Goal: Task Accomplishment & Management: Complete application form

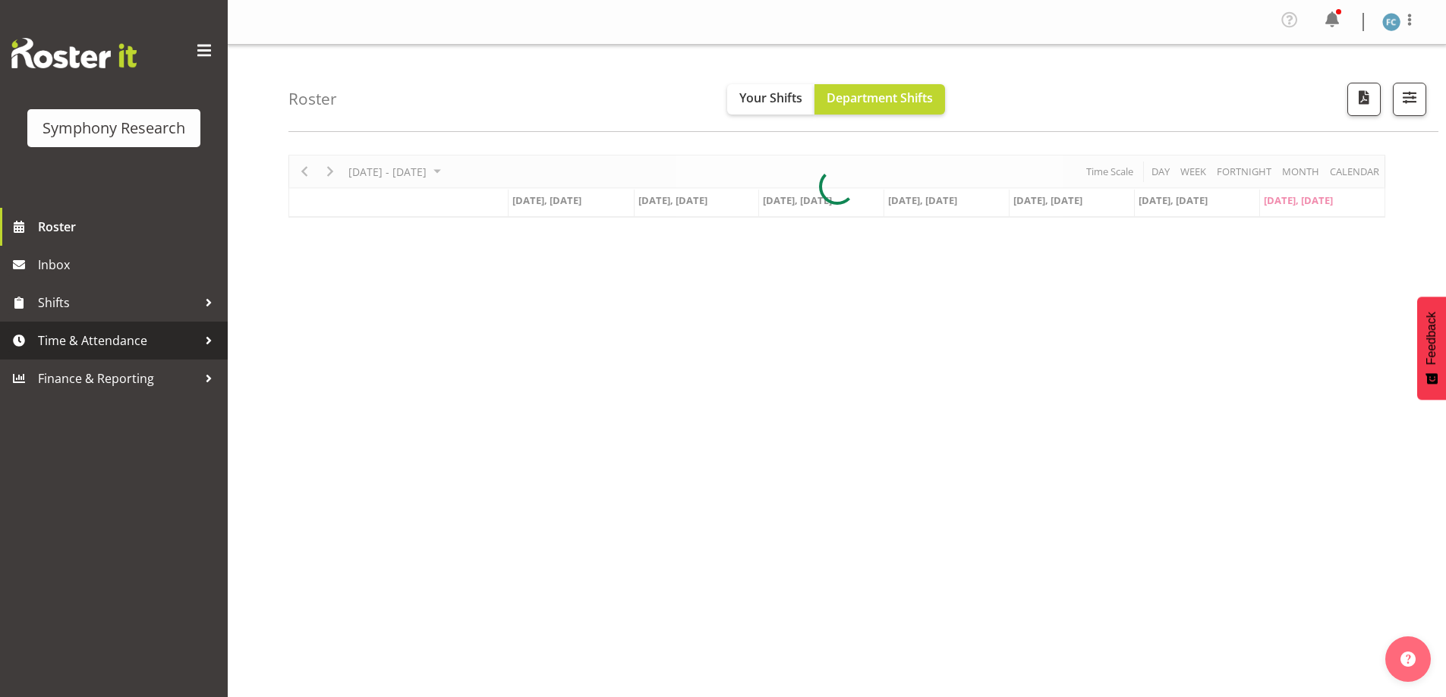
click at [206, 341] on div at bounding box center [208, 340] width 23 height 23
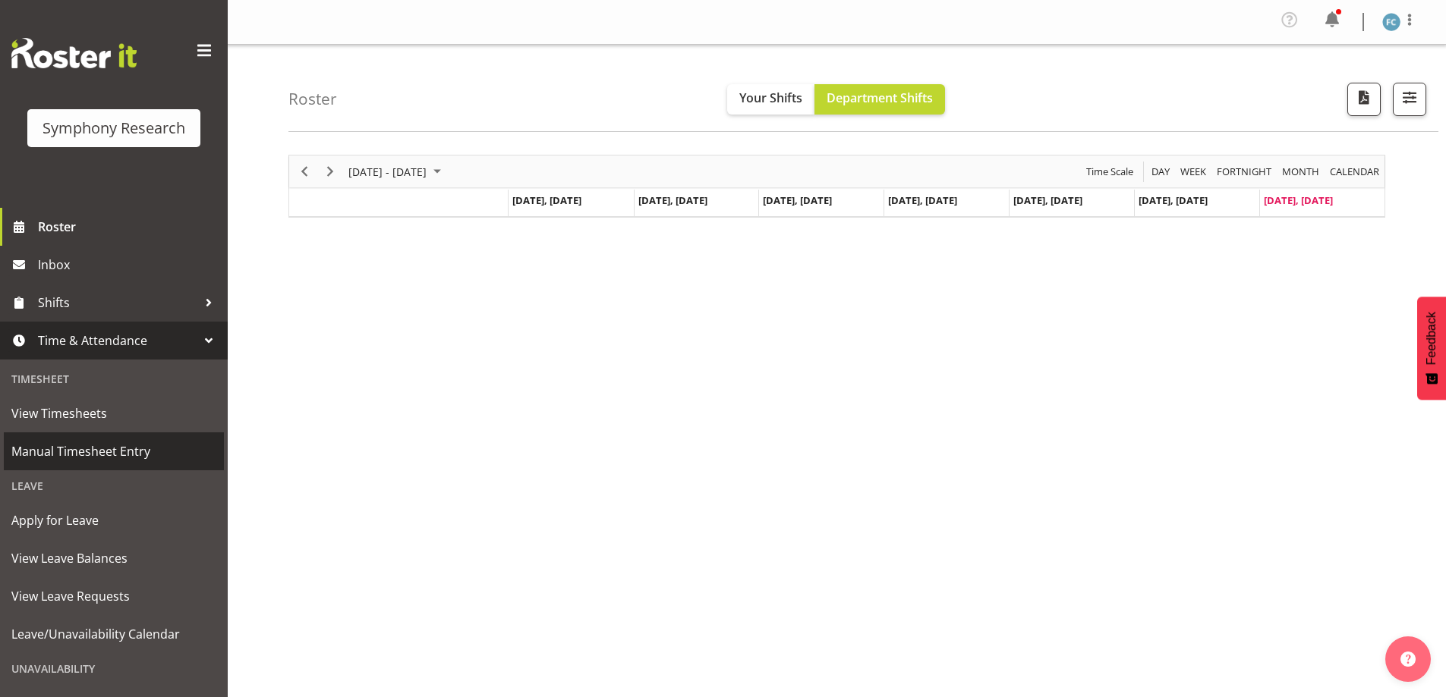
click at [165, 452] on span "Manual Timesheet Entry" at bounding box center [113, 451] width 205 height 23
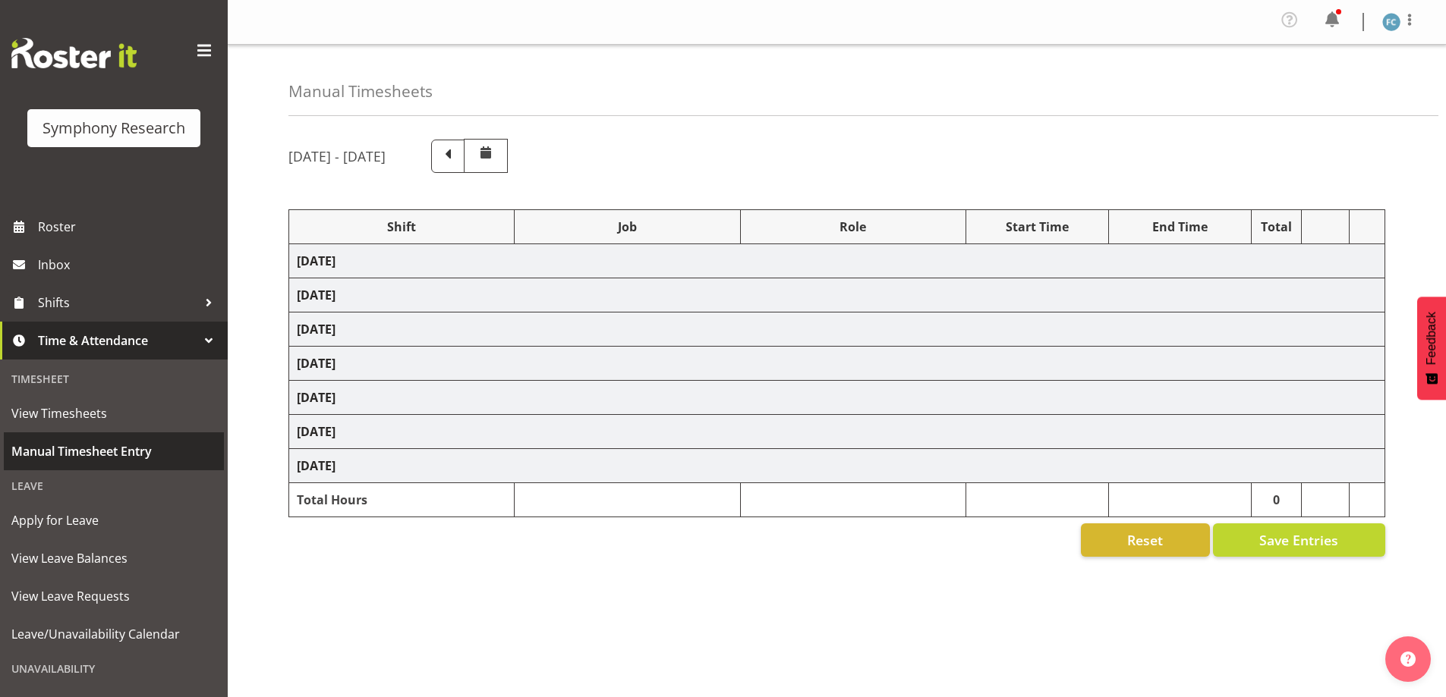
select select "57853"
select select "10536"
select select "57511"
select select "10527"
select select "48116"
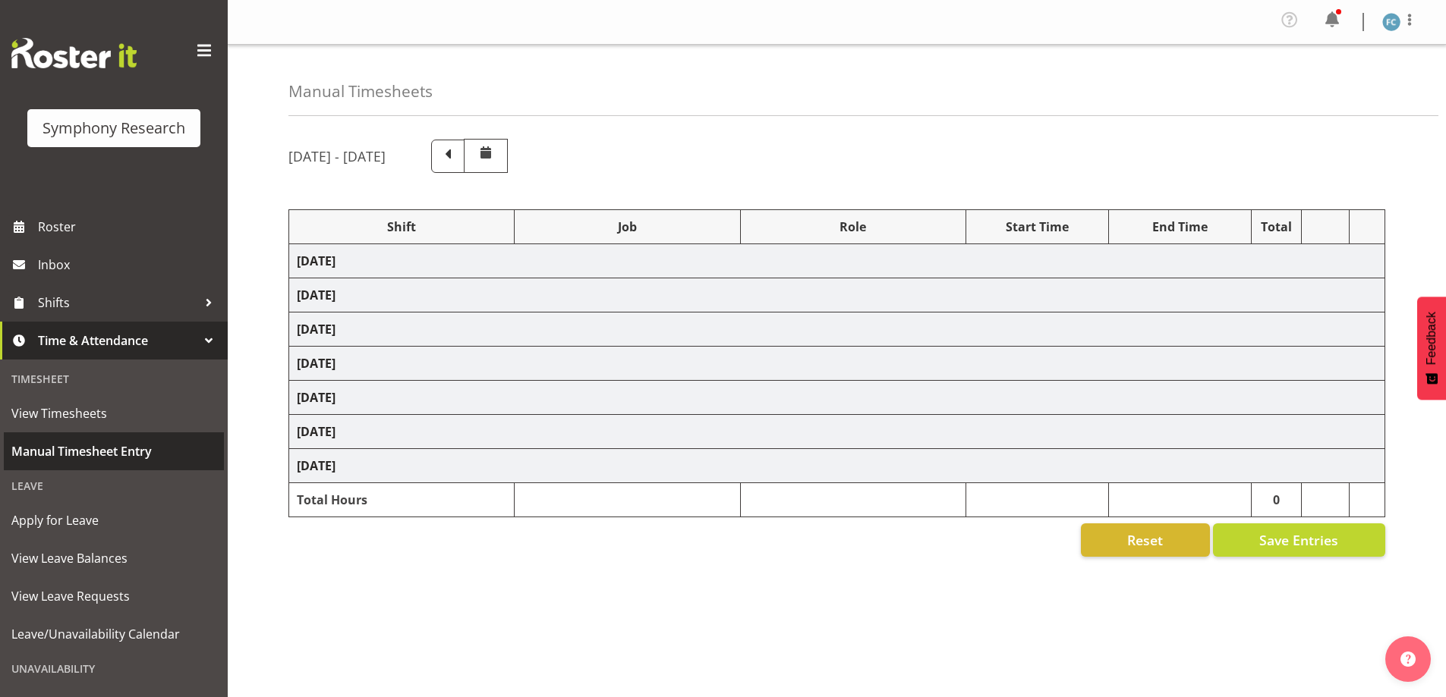
select select "10527"
select select "48116"
select select "10499"
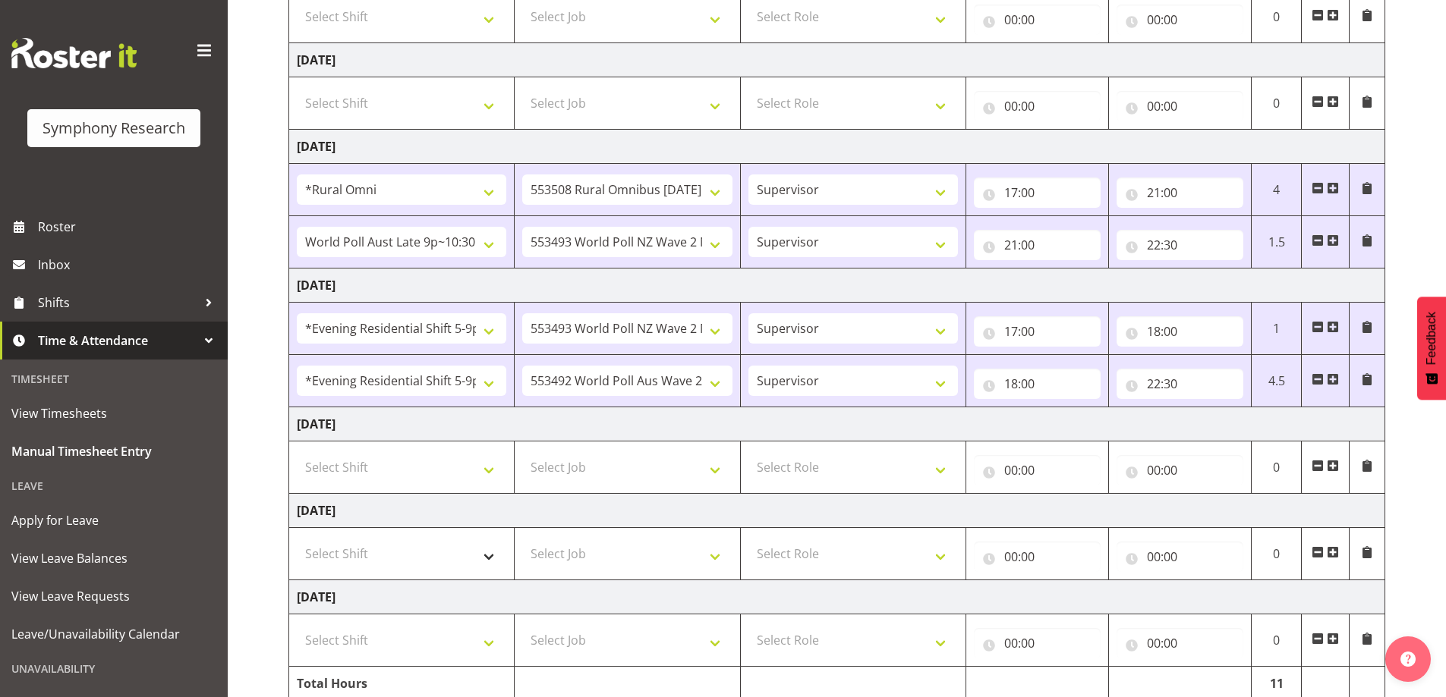
scroll to position [354, 0]
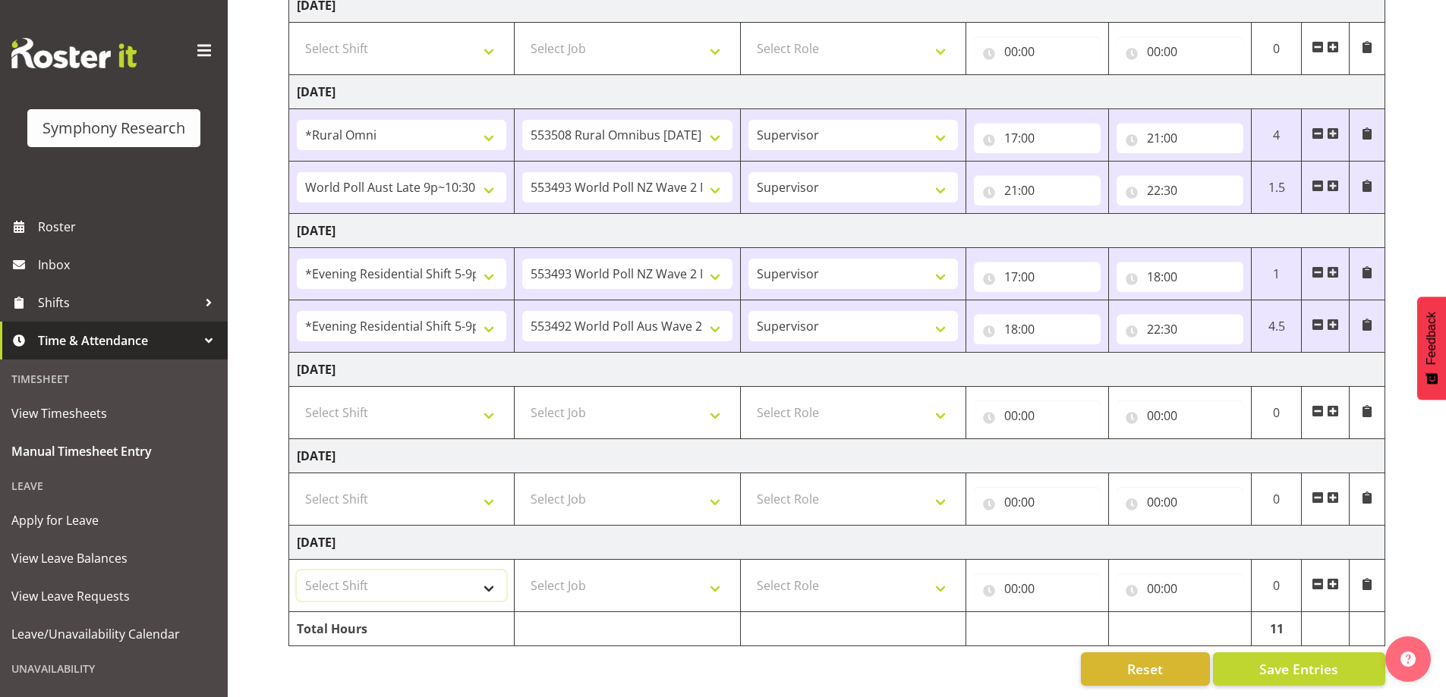
click at [488, 580] on select "Select Shift !!Weekend Residential (Roster IT Shift Label) *Business 9/10am ~ 4…" at bounding box center [401, 586] width 209 height 30
select select "81335"
click at [297, 571] on select "Select Shift !!Weekend Residential (Roster IT Shift Label) *Business 9/10am ~ 4…" at bounding box center [401, 586] width 209 height 30
click at [711, 578] on select "Select Job 550060 IF Admin 553492 World Poll Aus Wave 2 Main 2025 553493 World …" at bounding box center [626, 586] width 209 height 30
select select "10527"
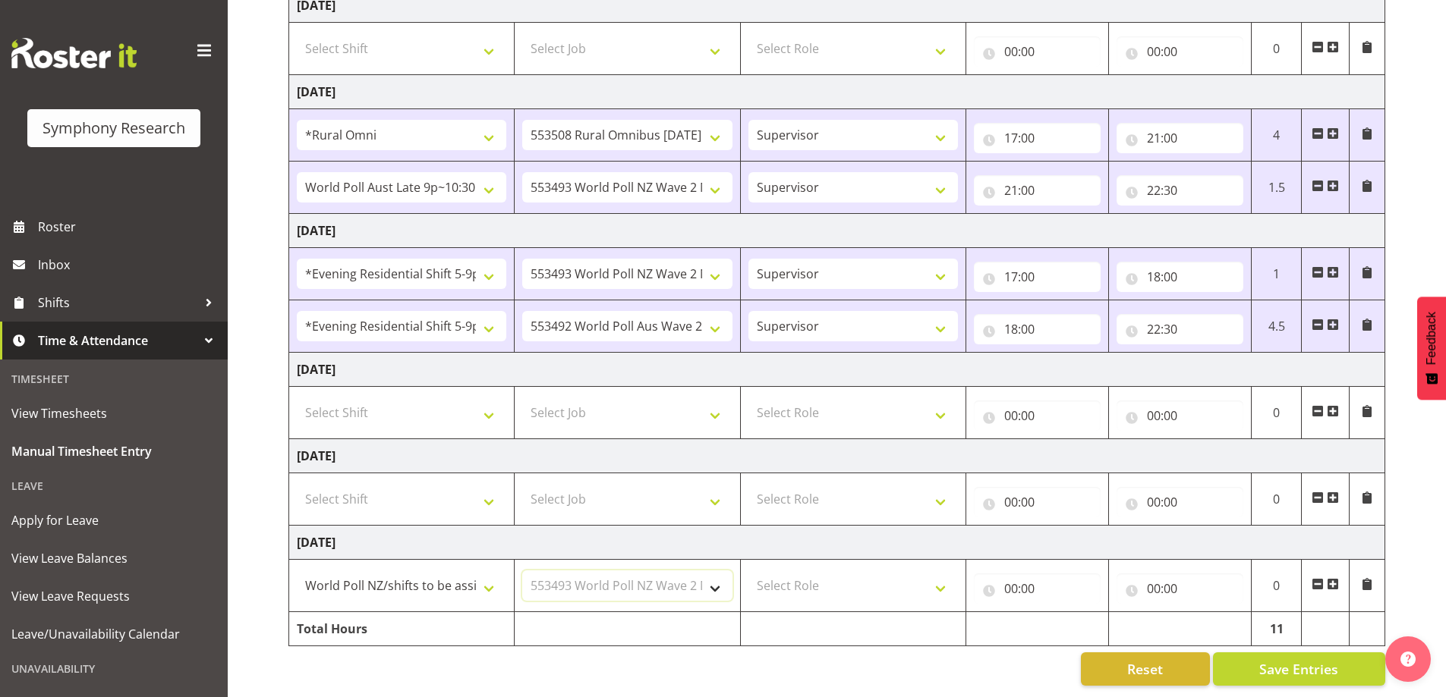
click at [522, 571] on select "Select Job 550060 IF Admin 553492 World Poll Aus Wave 2 Main 2025 553493 World …" at bounding box center [626, 586] width 209 height 30
click at [941, 577] on select "Select Role Supervisor Briefing Interviewing" at bounding box center [852, 586] width 209 height 30
select select "45"
click at [748, 571] on select "Select Role Supervisor Briefing Interviewing" at bounding box center [852, 586] width 209 height 30
click at [993, 581] on input "00:00" at bounding box center [1037, 589] width 127 height 30
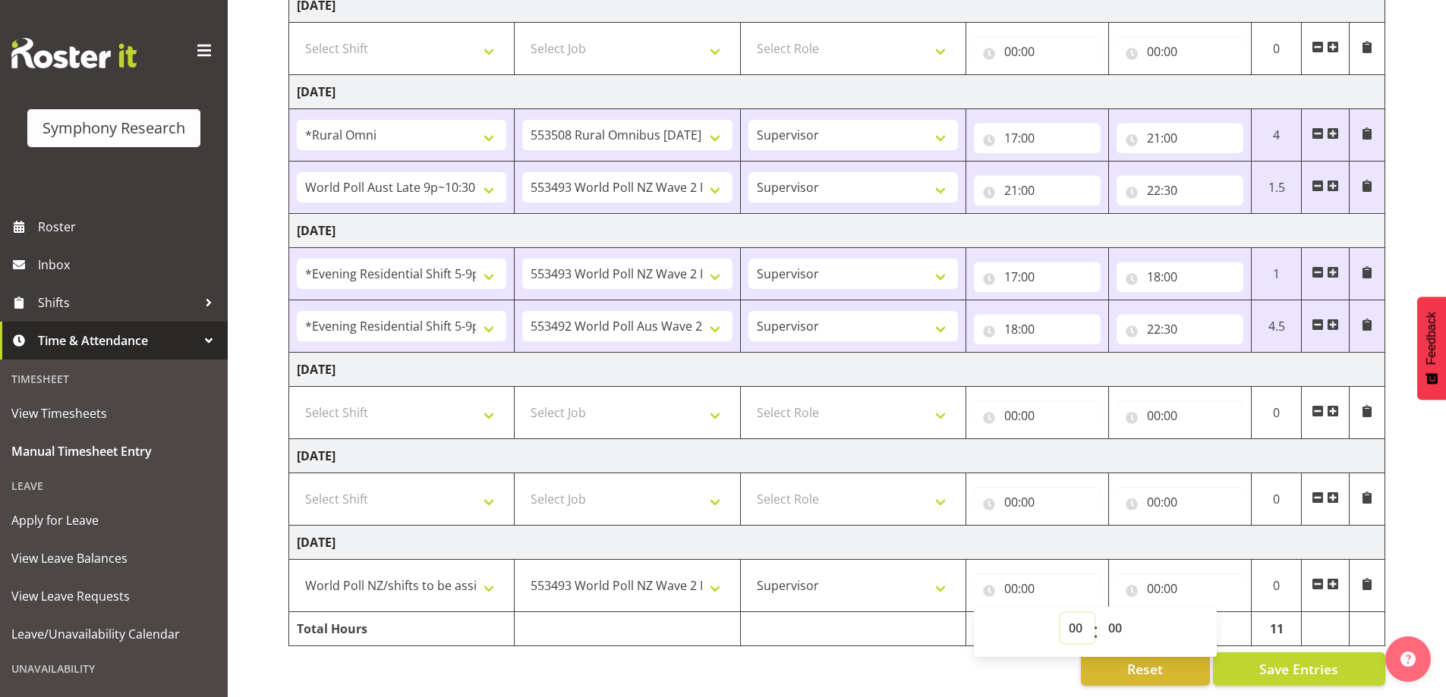
click at [1074, 615] on select "00 01 02 03 04 05 06 07 08 09 10 11 12 13 14 15 16 17 18 19 20 21 22 23" at bounding box center [1077, 628] width 34 height 30
select select "12"
click at [1060, 613] on select "00 01 02 03 04 05 06 07 08 09 10 11 12 13 14 15 16 17 18 19 20 21 22 23" at bounding box center [1077, 628] width 34 height 30
type input "12:00"
click at [1132, 582] on input "00:00" at bounding box center [1179, 589] width 127 height 30
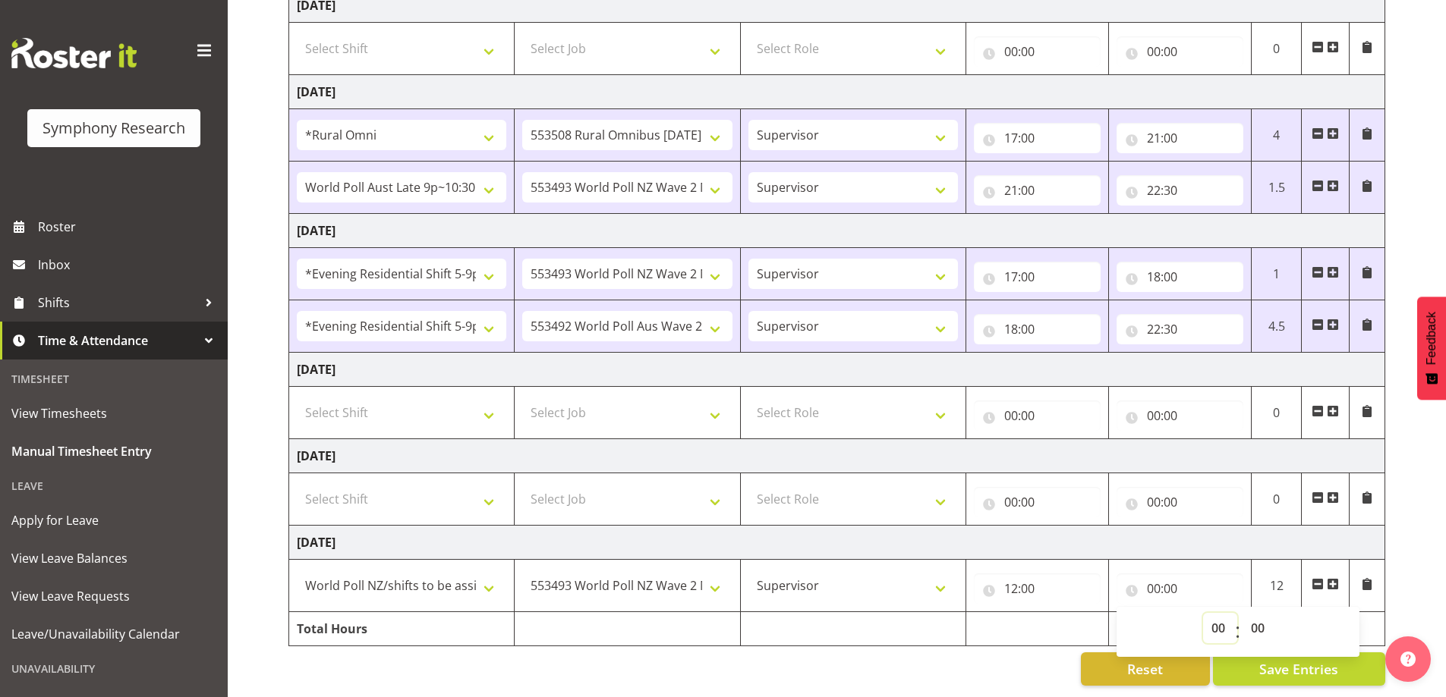
click at [1210, 618] on select "00 01 02 03 04 05 06 07 08 09 10 11 12 13 14 15 16 17 18 19 20 21 22 23" at bounding box center [1220, 628] width 34 height 30
select select "17"
click at [1203, 613] on select "00 01 02 03 04 05 06 07 08 09 10 11 12 13 14 15 16 17 18 19 20 21 22 23" at bounding box center [1220, 628] width 34 height 30
type input "17:00"
click at [1263, 618] on select "00 01 02 03 04 05 06 07 08 09 10 11 12 13 14 15 16 17 18 19 20 21 22 23 24 25 2…" at bounding box center [1259, 628] width 34 height 30
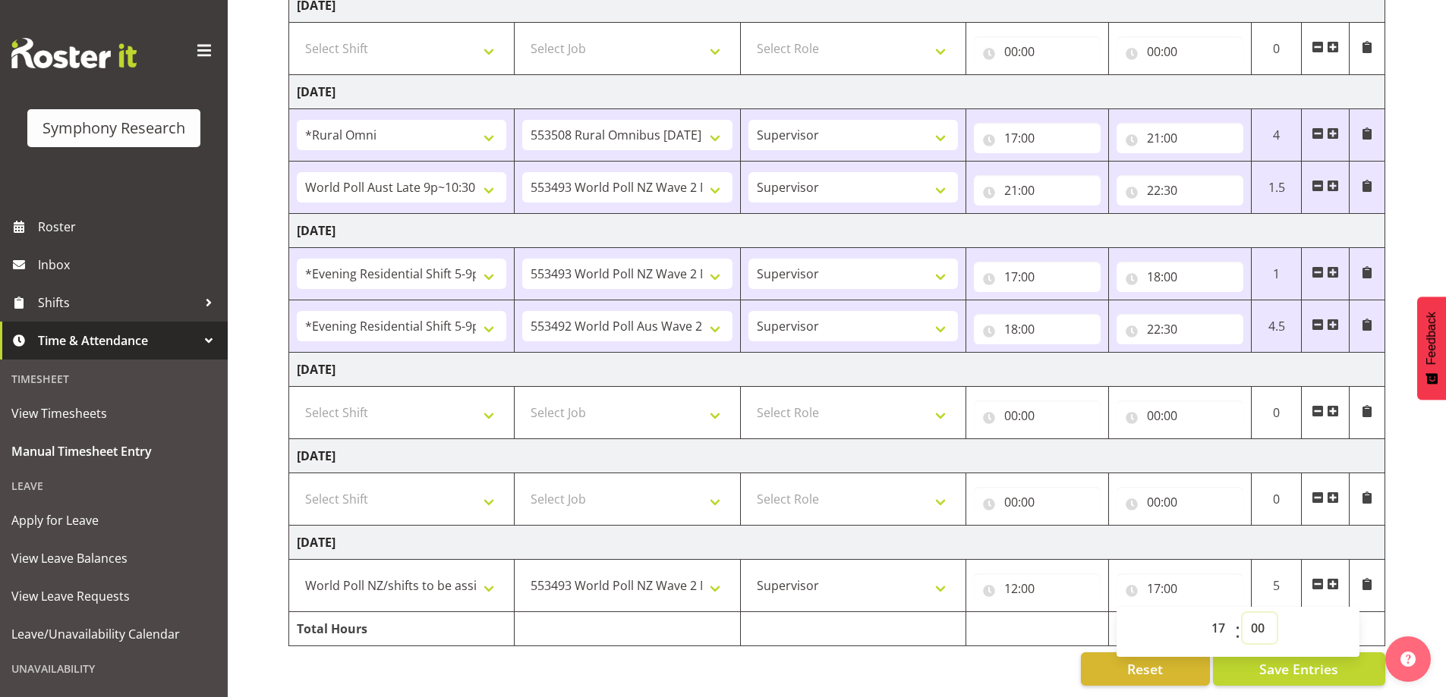
select select "25"
click at [1242, 613] on select "00 01 02 03 04 05 06 07 08 09 10 11 12 13 14 15 16 17 18 19 20 21 22 23 24 25 2…" at bounding box center [1259, 628] width 34 height 30
type input "17:25"
click at [1430, 554] on div "August 25th - August 31st 2025 Shift Job Role Start Time End Time Total Monday …" at bounding box center [866, 241] width 1157 height 912
click at [1296, 659] on span "Save Entries" at bounding box center [1298, 669] width 79 height 20
